Goal: Book appointment/travel/reservation

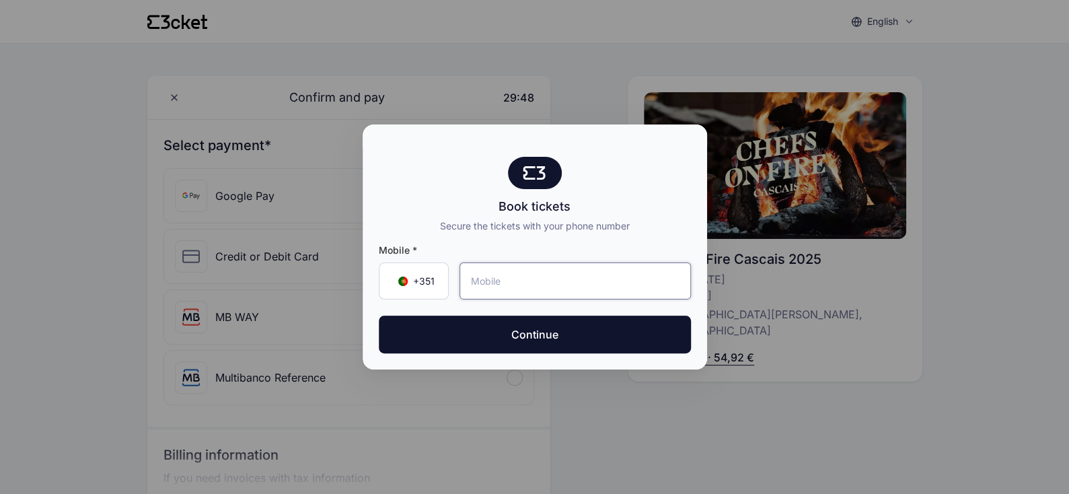
click at [533, 286] on input "tel" at bounding box center [575, 280] width 231 height 37
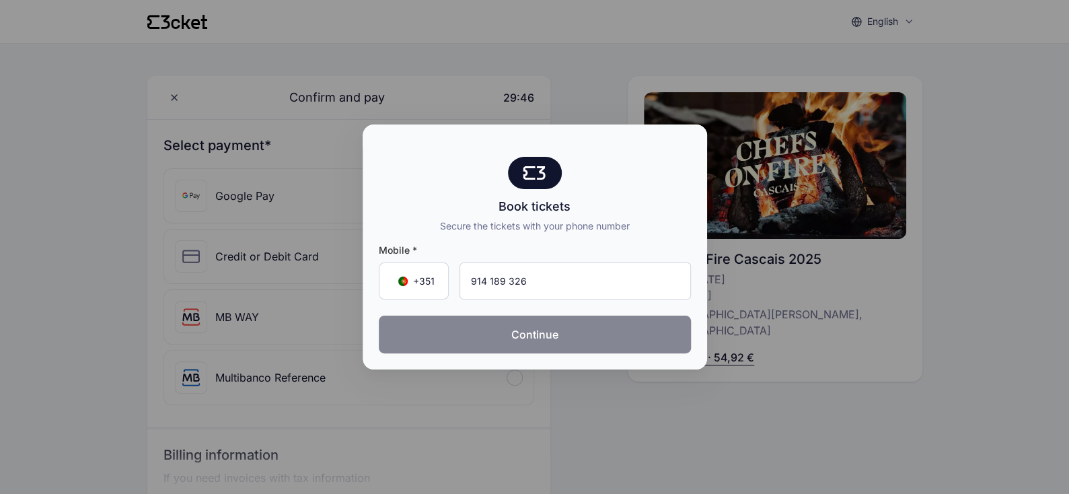
type input "914 189 326"
click at [538, 338] on button "Continue" at bounding box center [535, 335] width 312 height 38
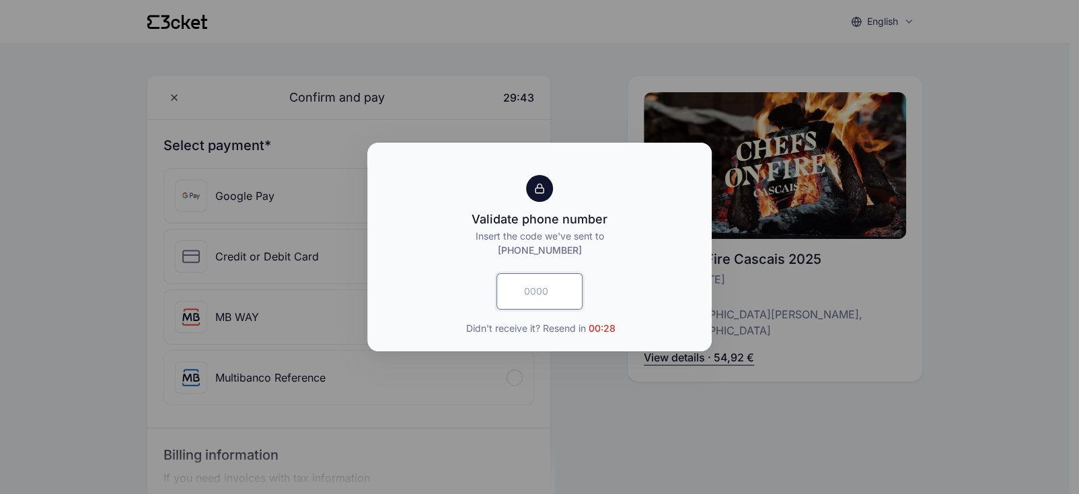
click at [560, 285] on input "text" at bounding box center [540, 291] width 86 height 36
type input "1743"
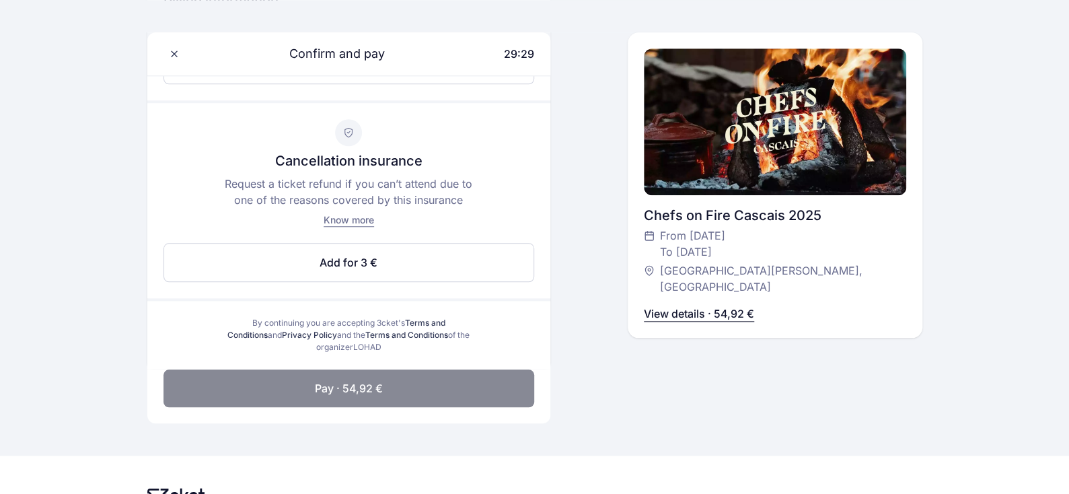
scroll to position [621, 0]
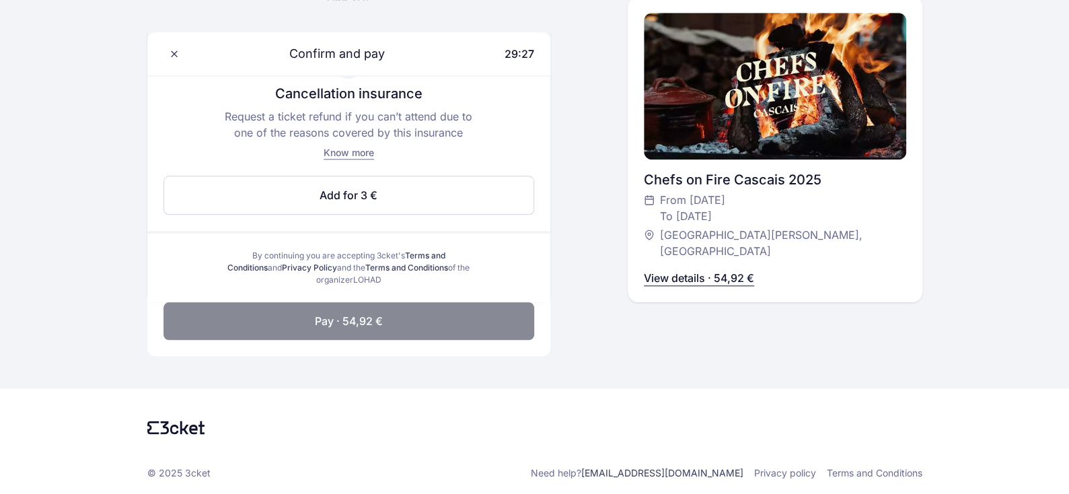
click at [690, 273] on p "View details · 54,92 €" at bounding box center [699, 278] width 110 height 16
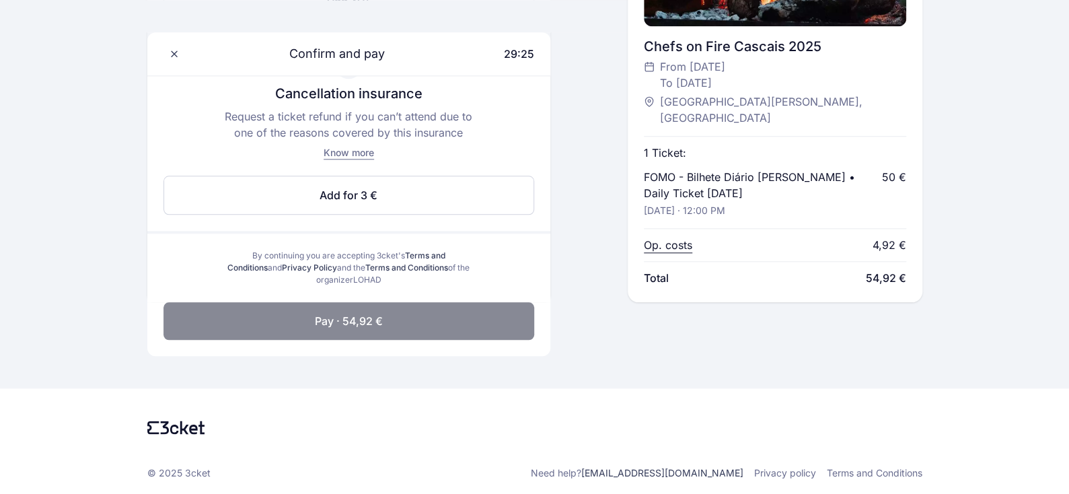
click at [725, 211] on p "Sunday, 21 Sep · 12:00 PM" at bounding box center [684, 210] width 81 height 13
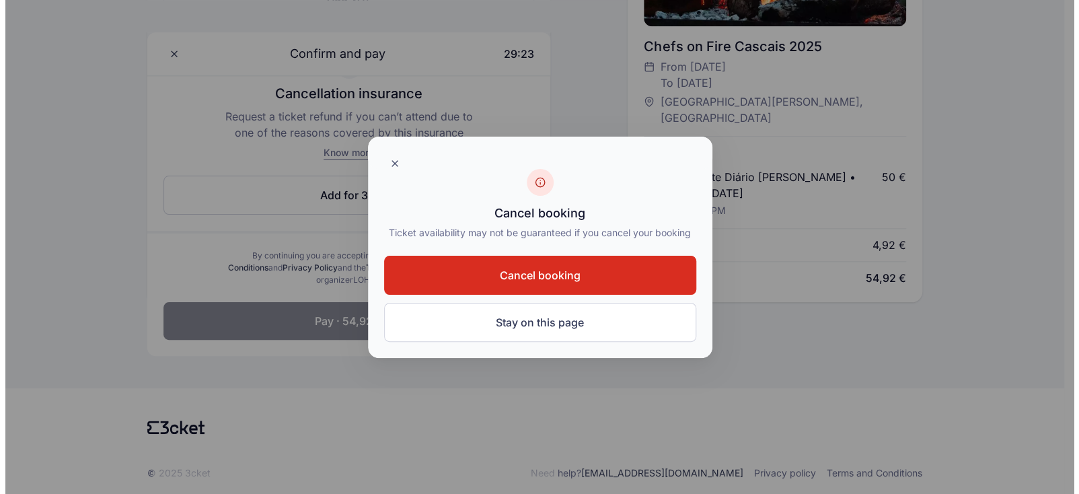
scroll to position [0, 0]
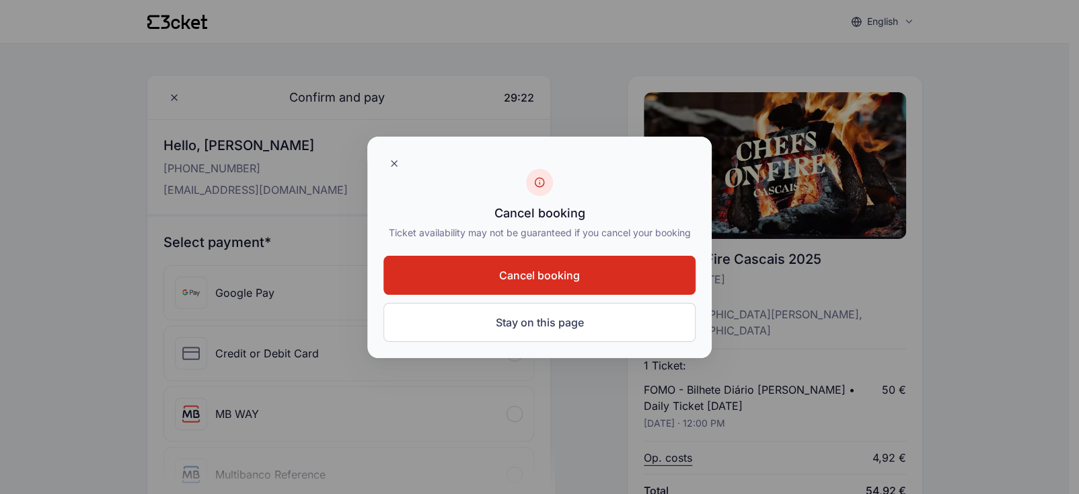
click at [556, 279] on span "Cancel booking" at bounding box center [539, 275] width 81 height 16
